Goal: Check status: Check status

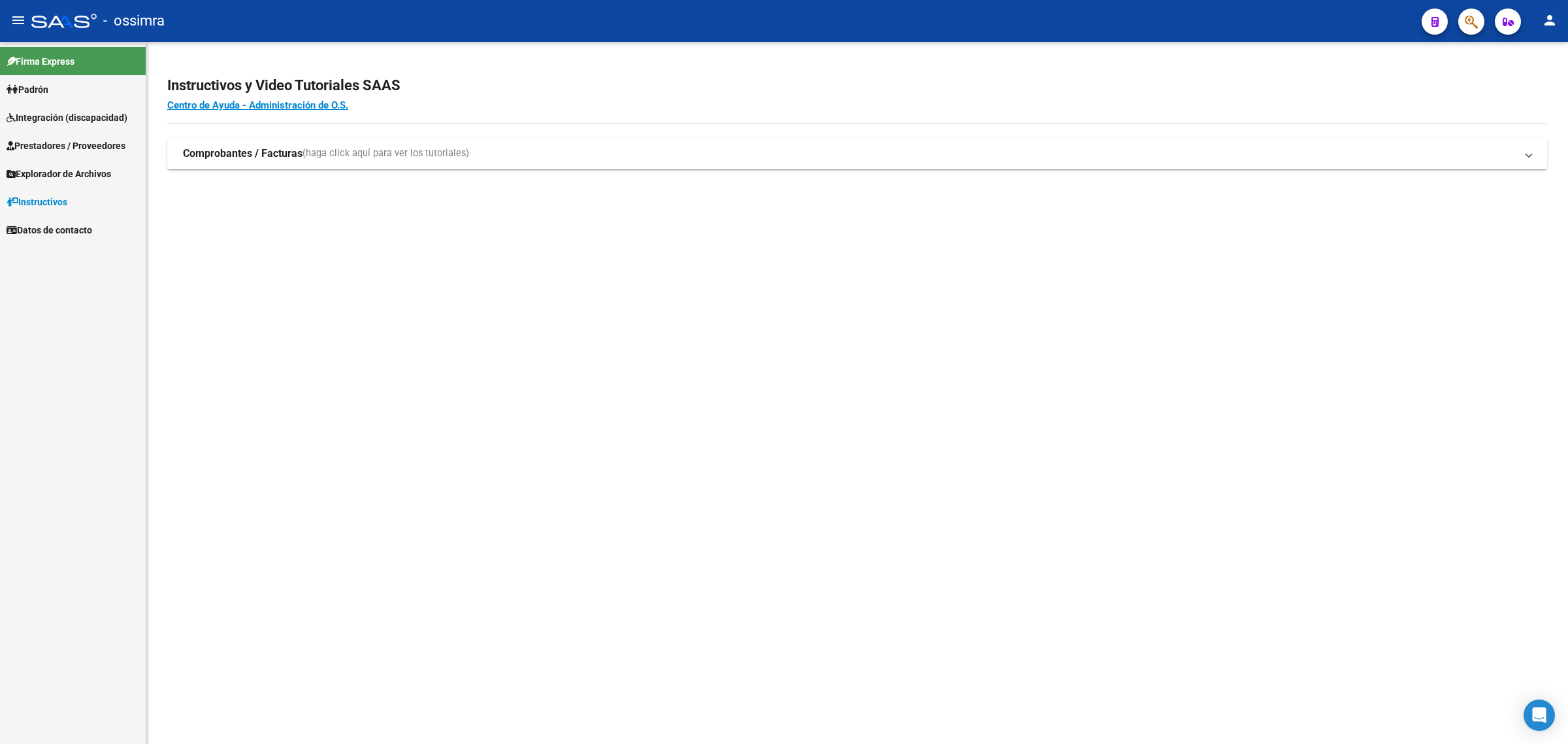
click at [53, 151] on span "Prestadores / Proveedores" at bounding box center [66, 145] width 119 height 15
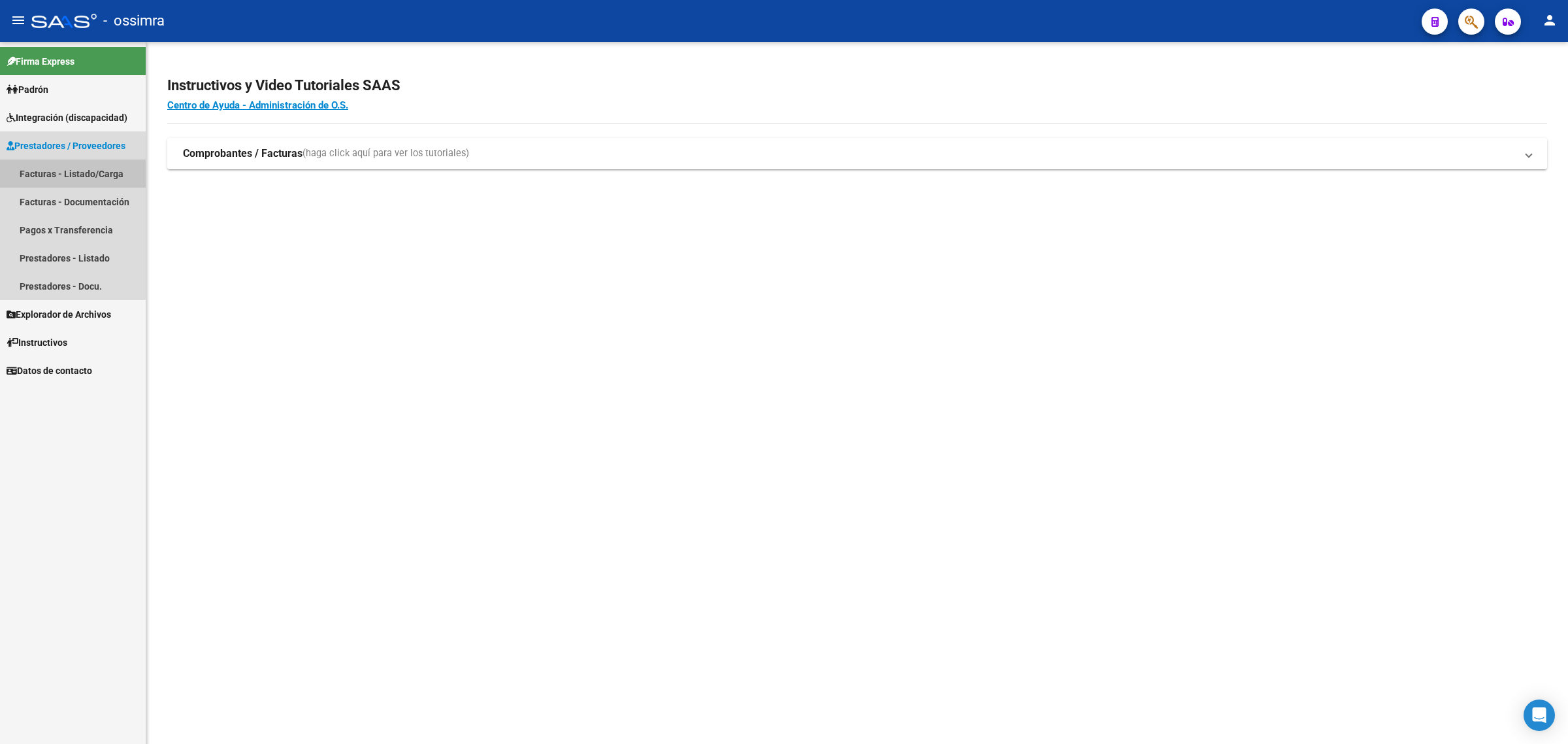
click at [64, 174] on link "Facturas - Listado/Carga" at bounding box center [73, 173] width 146 height 28
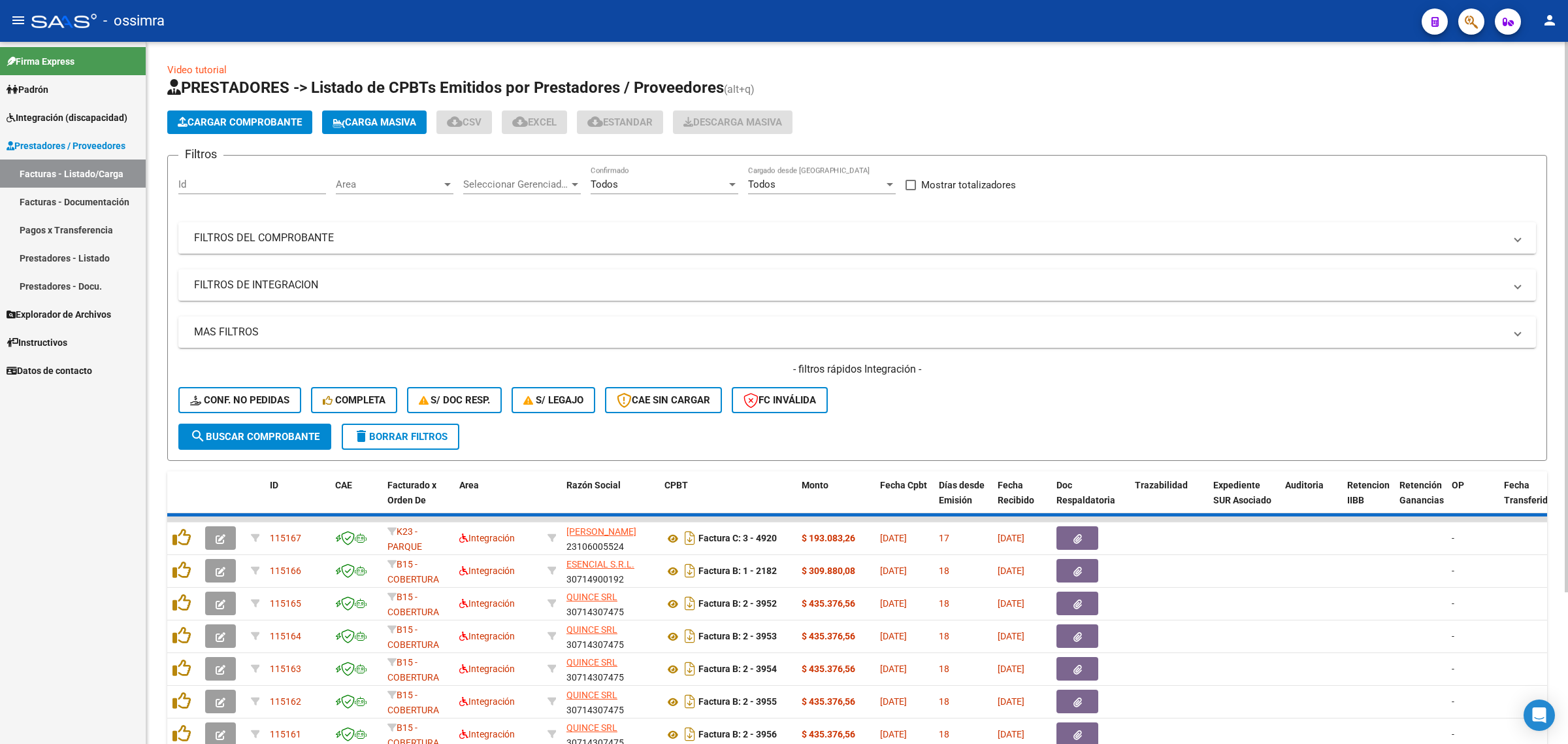
click at [354, 243] on mat-panel-title "FILTROS DEL COMPROBANTE" at bounding box center [849, 237] width 1311 height 15
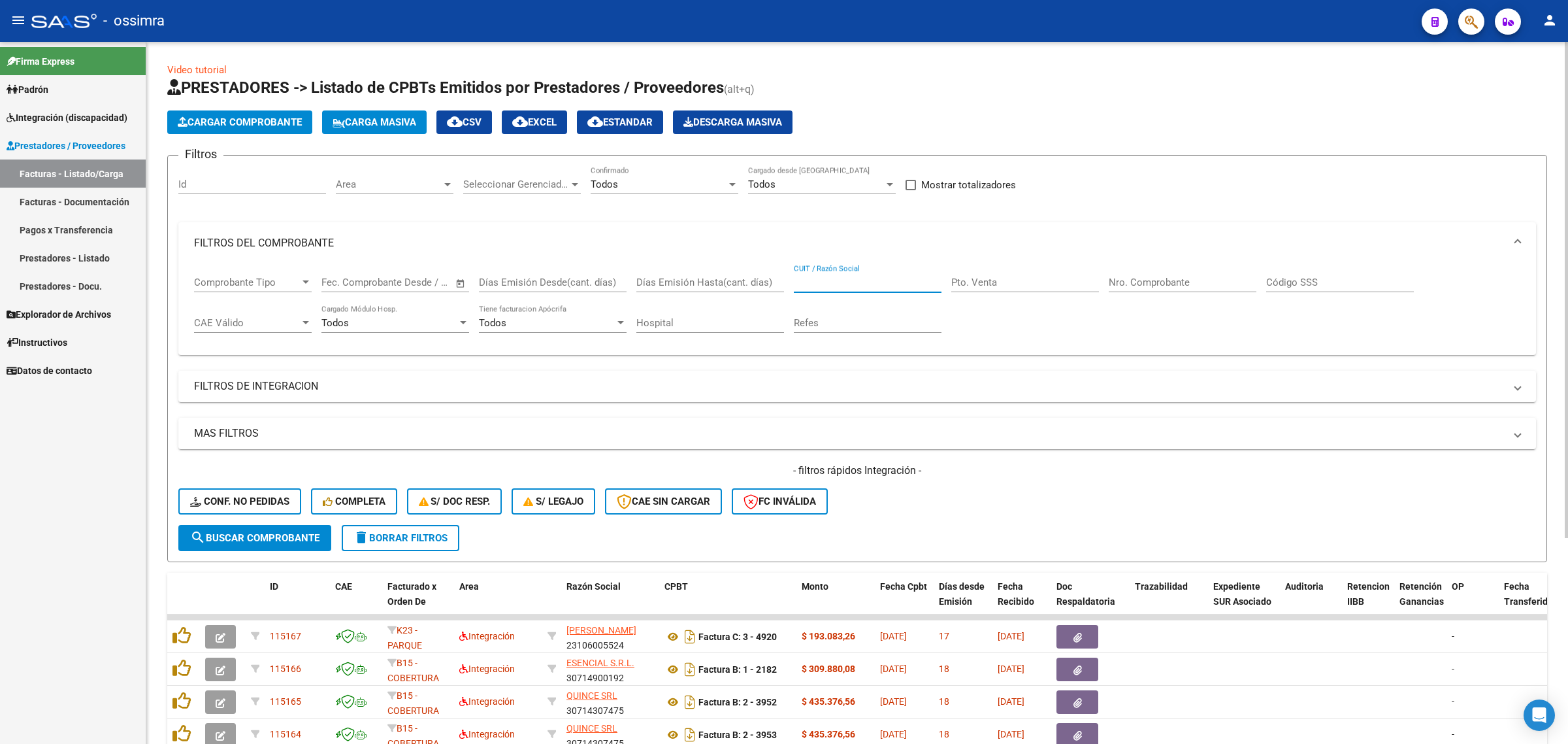
click at [814, 279] on input "CUIT / Razón Social" at bounding box center [868, 283] width 148 height 12
paste input "27364150933"
type input "27364150933"
click at [295, 521] on div "- filtros rápidos Integración - Conf. no pedidas Completa S/ Doc Resp. S/ legaj…" at bounding box center [857, 494] width 1358 height 62
click at [293, 527] on button "search Buscar Comprobante" at bounding box center [254, 537] width 153 height 26
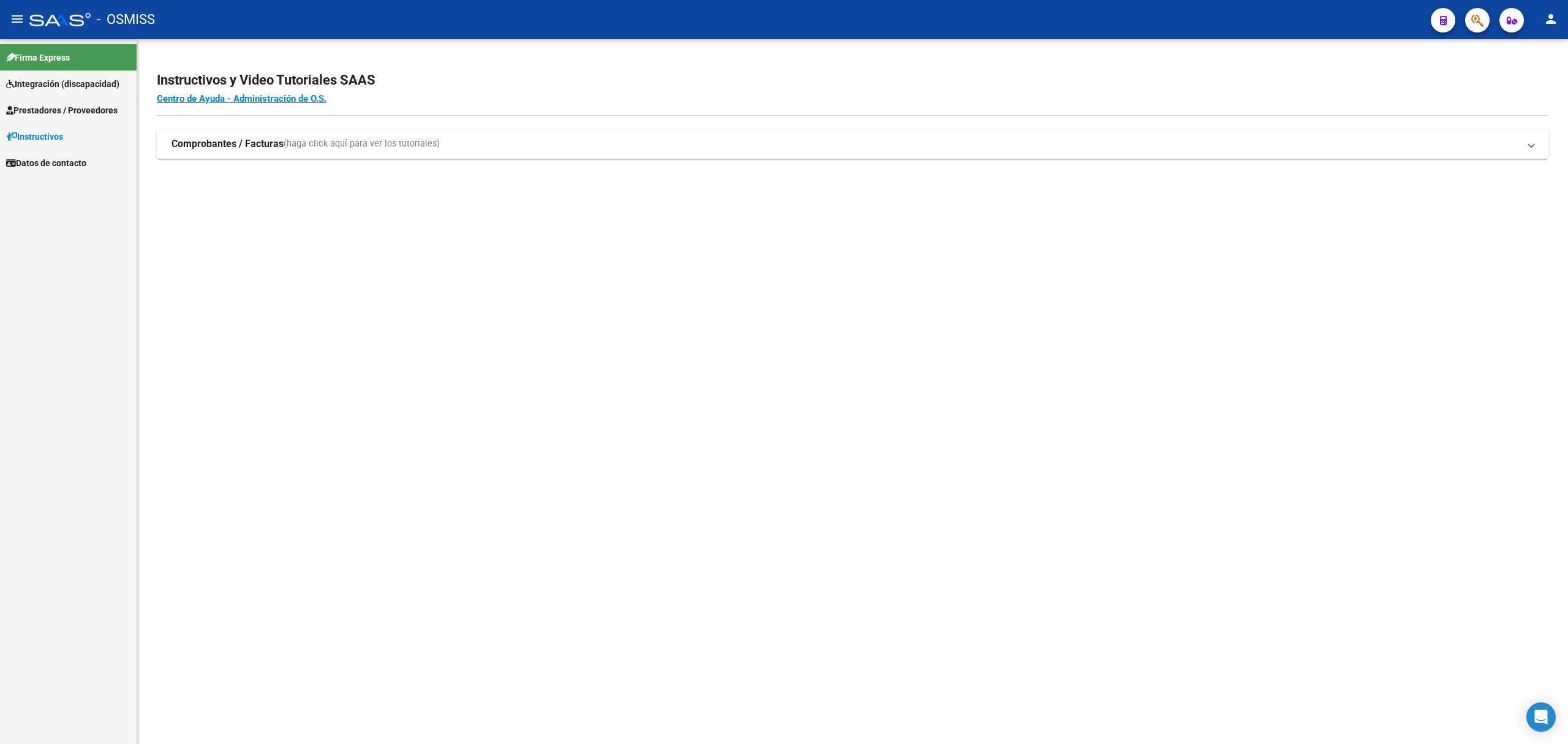
click at [118, 107] on span "Prestadores / Proveedores" at bounding box center [62, 110] width 112 height 14
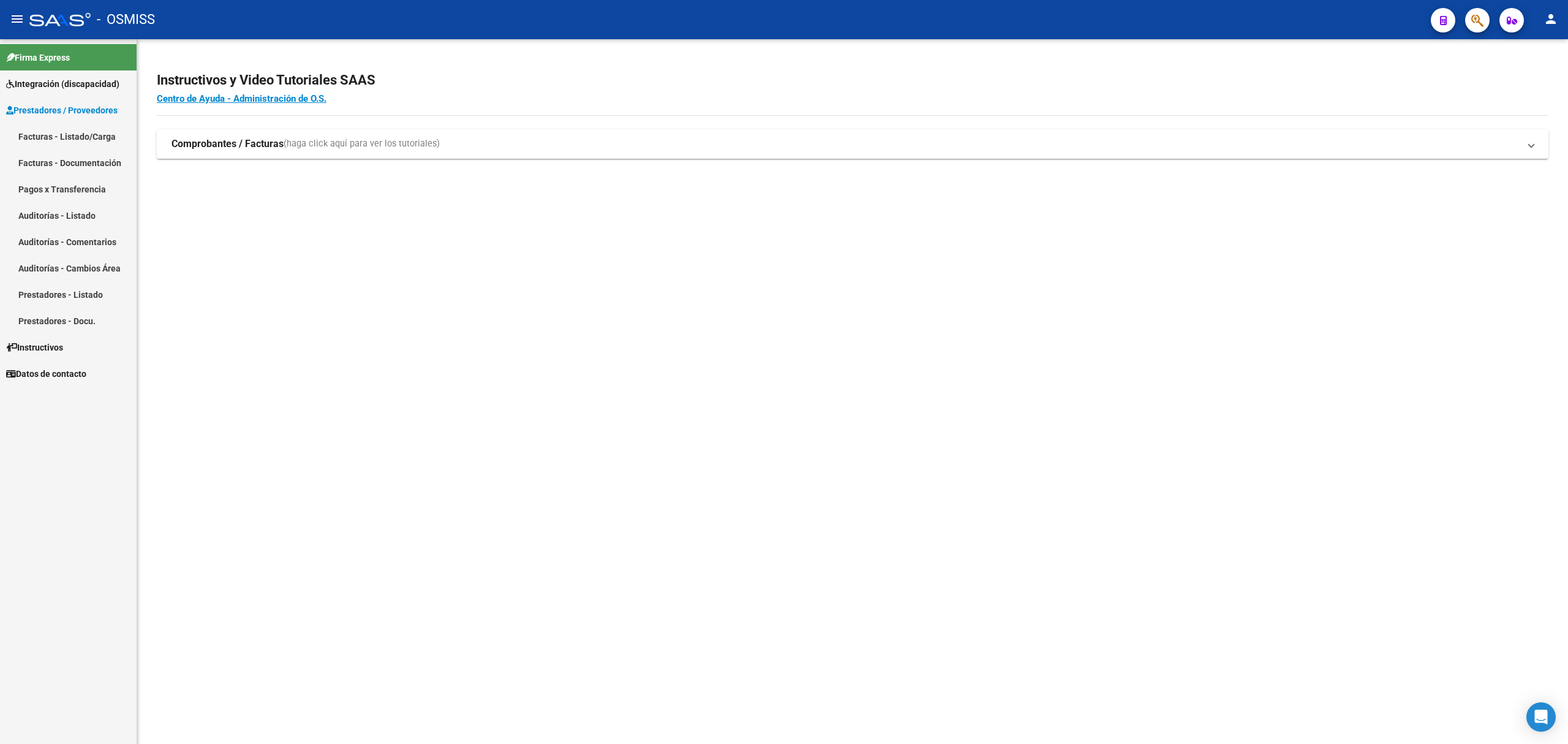
click at [88, 160] on link "Facturas - Documentación" at bounding box center [68, 162] width 137 height 26
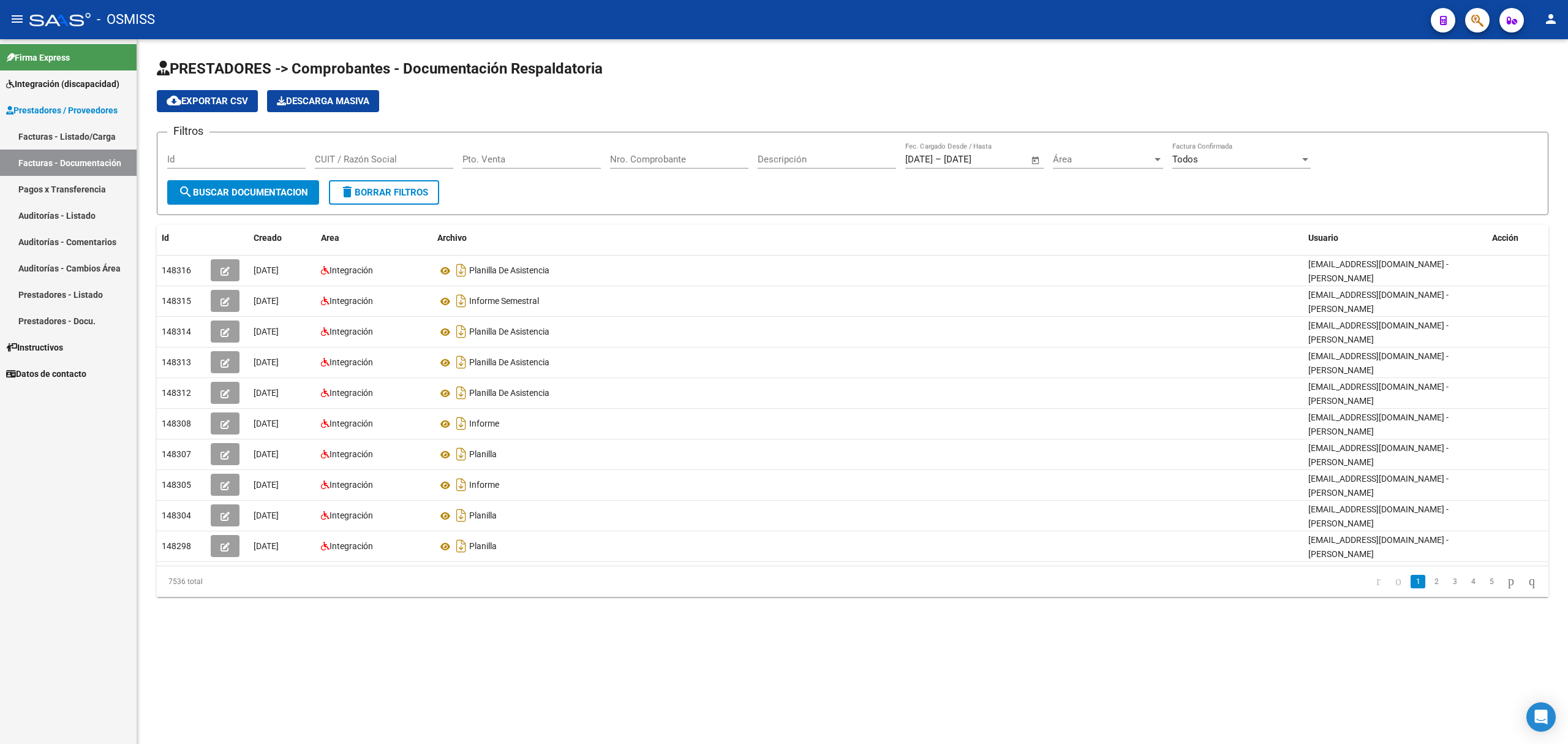
click at [63, 111] on span "Prestadores / Proveedores" at bounding box center [62, 110] width 112 height 14
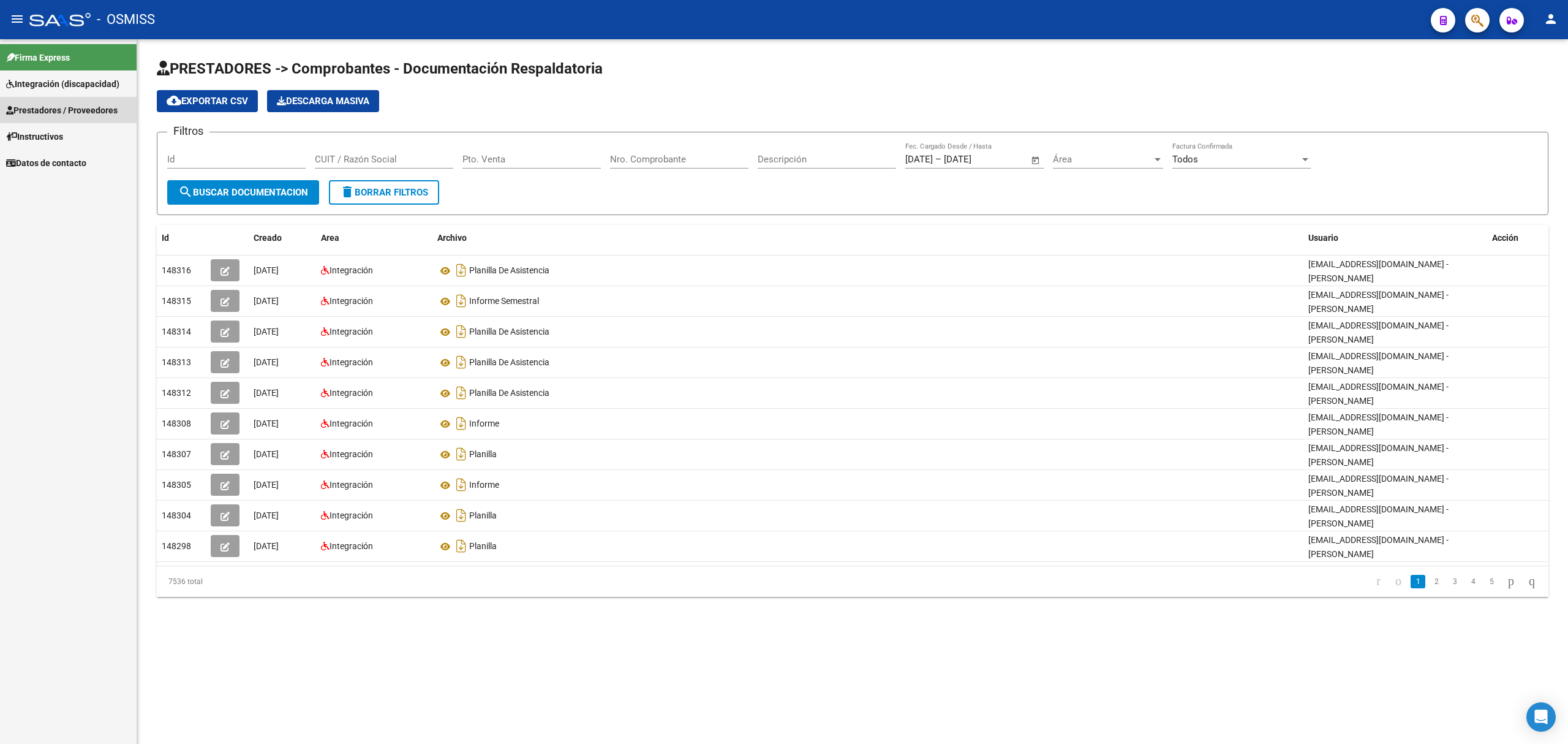
click at [63, 111] on span "Prestadores / Proveedores" at bounding box center [62, 110] width 112 height 14
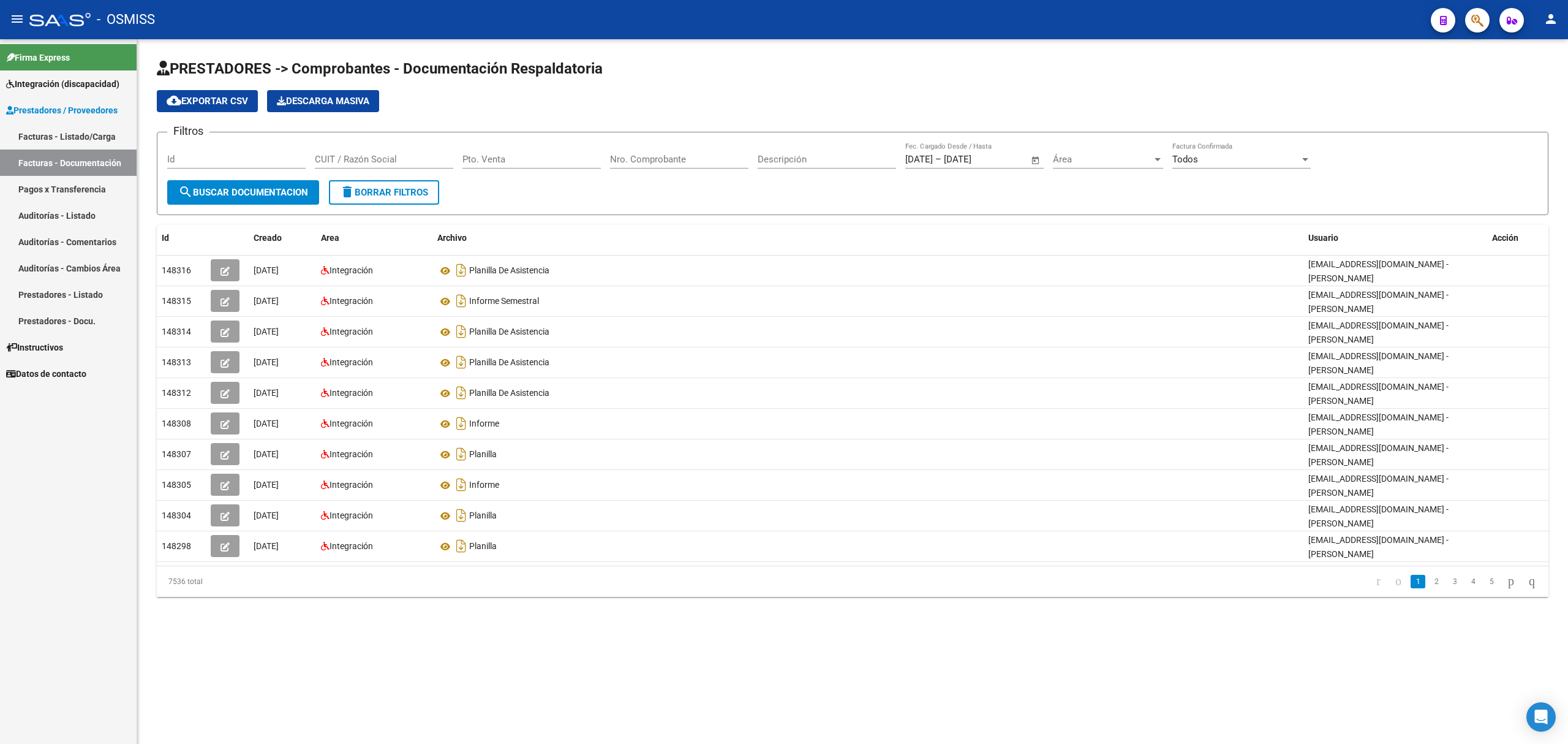
click at [73, 151] on link "Facturas - Documentación" at bounding box center [68, 162] width 137 height 26
click at [86, 136] on link "Facturas - Listado/Carga" at bounding box center [68, 136] width 137 height 26
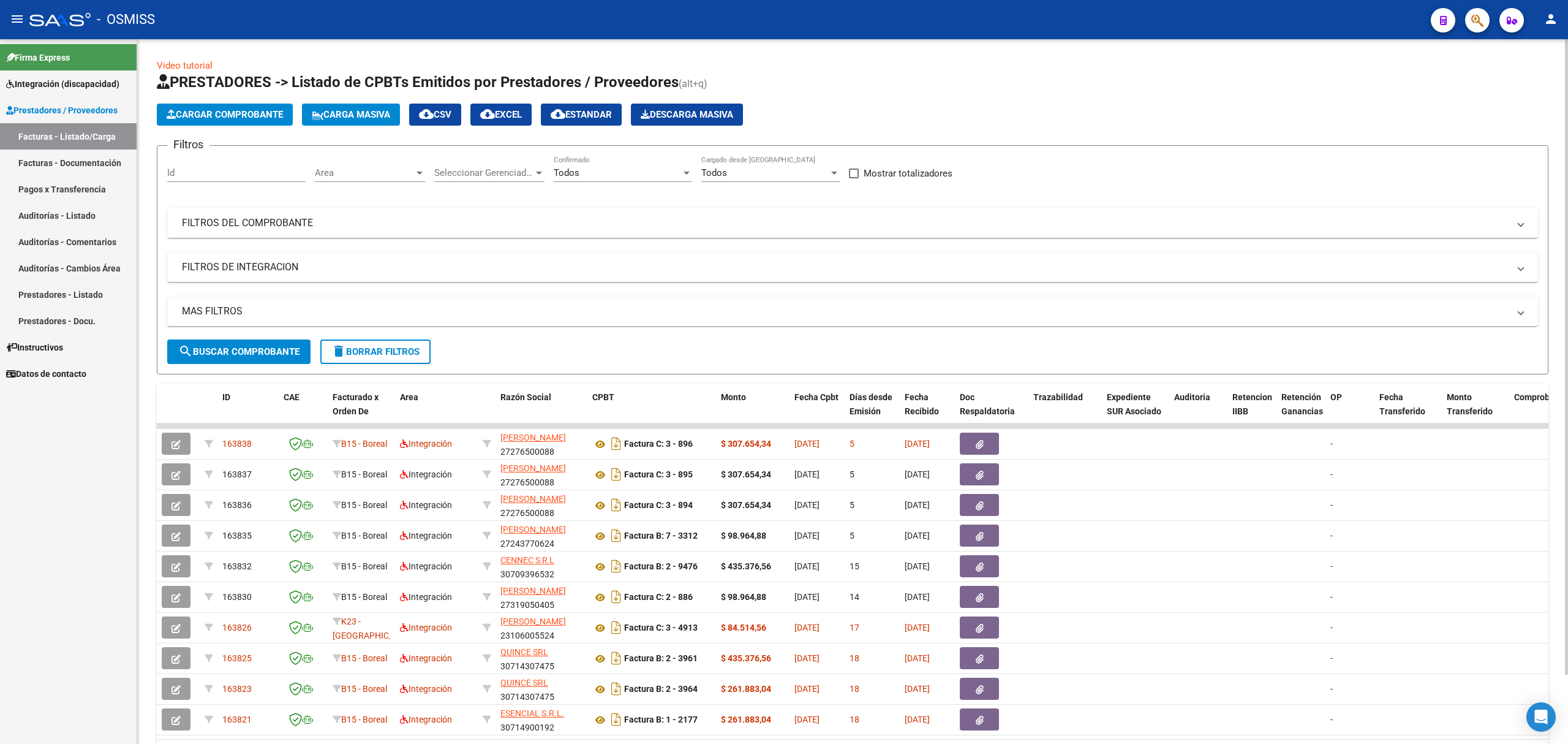
drag, startPoint x: 620, startPoint y: 219, endPoint x: 725, endPoint y: 258, distance: 112.0
click at [620, 219] on mat-panel-title "FILTROS DEL COMPROBANTE" at bounding box center [845, 222] width 1327 height 14
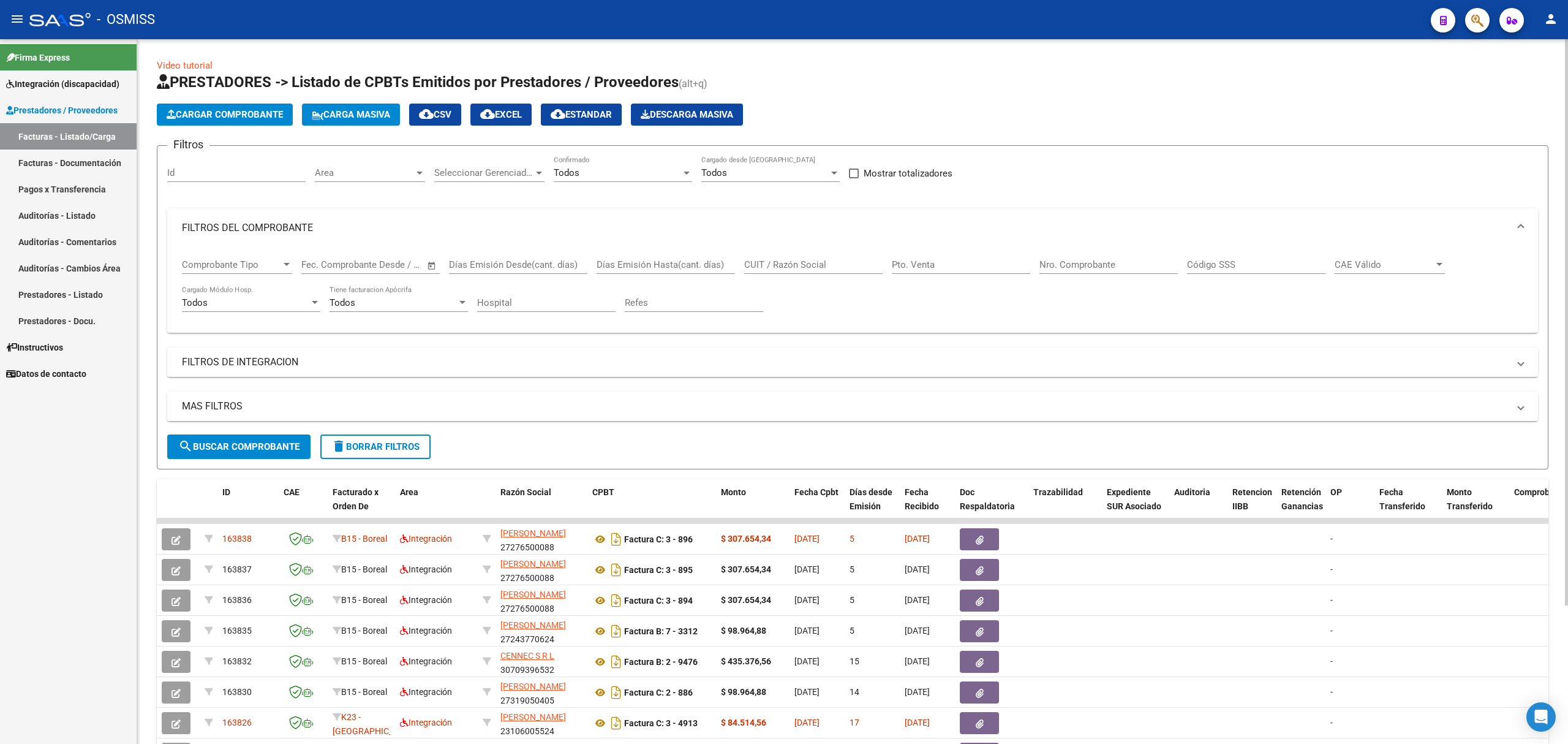
click at [843, 265] on input "CUIT / Razón Social" at bounding box center [813, 265] width 139 height 11
paste input "27364150933"
type input "27364150933"
click at [245, 458] on form "Filtros Id Area Area Seleccionar Gerenciador Seleccionar Gerenciador Todos Conf…" at bounding box center [852, 307] width 1392 height 324
click at [253, 452] on span "search Buscar Comprobante" at bounding box center [239, 446] width 122 height 11
